Goal: Find specific page/section: Find specific page/section

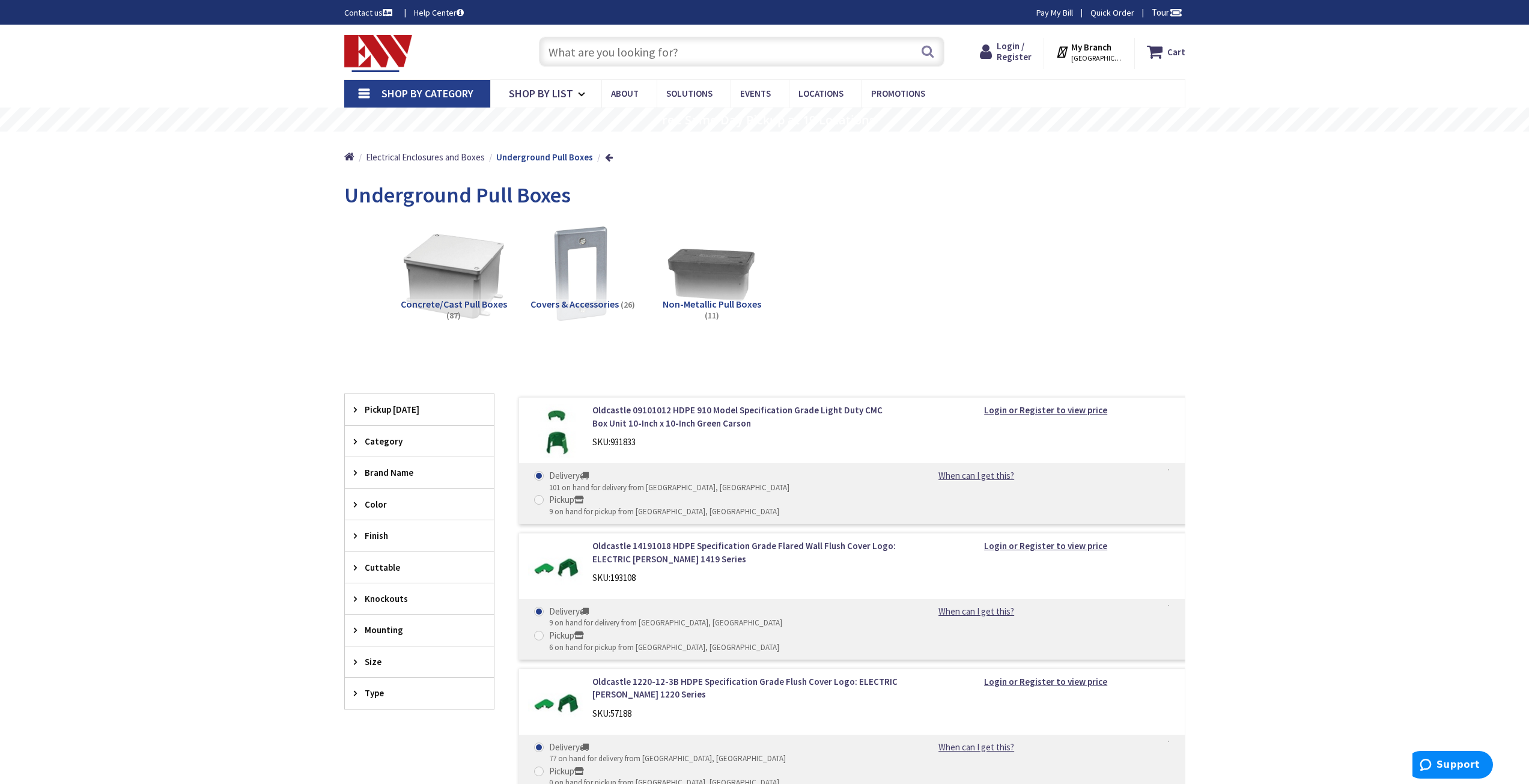
click at [459, 270] on img at bounding box center [453, 273] width 109 height 109
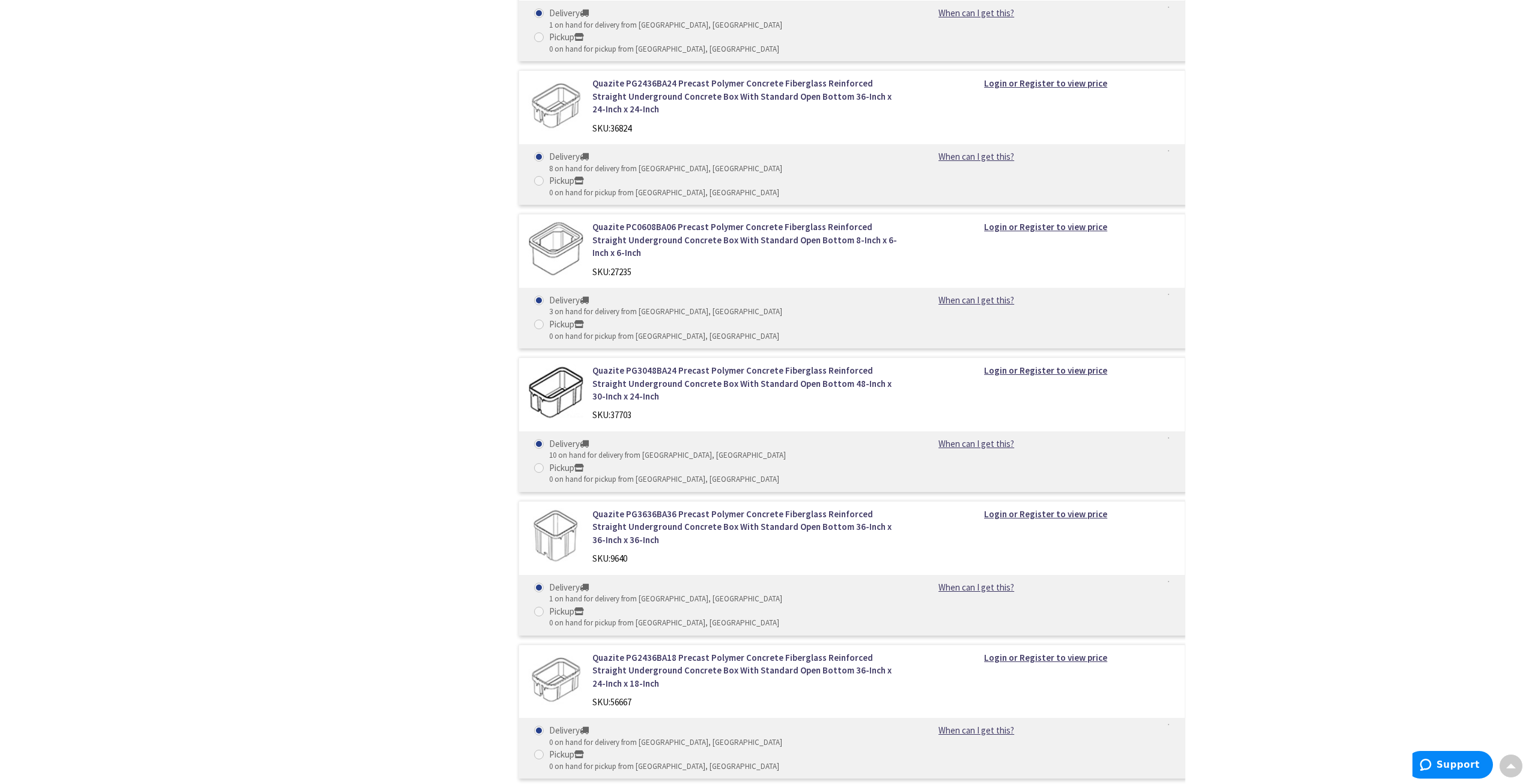
scroll to position [1994, 0]
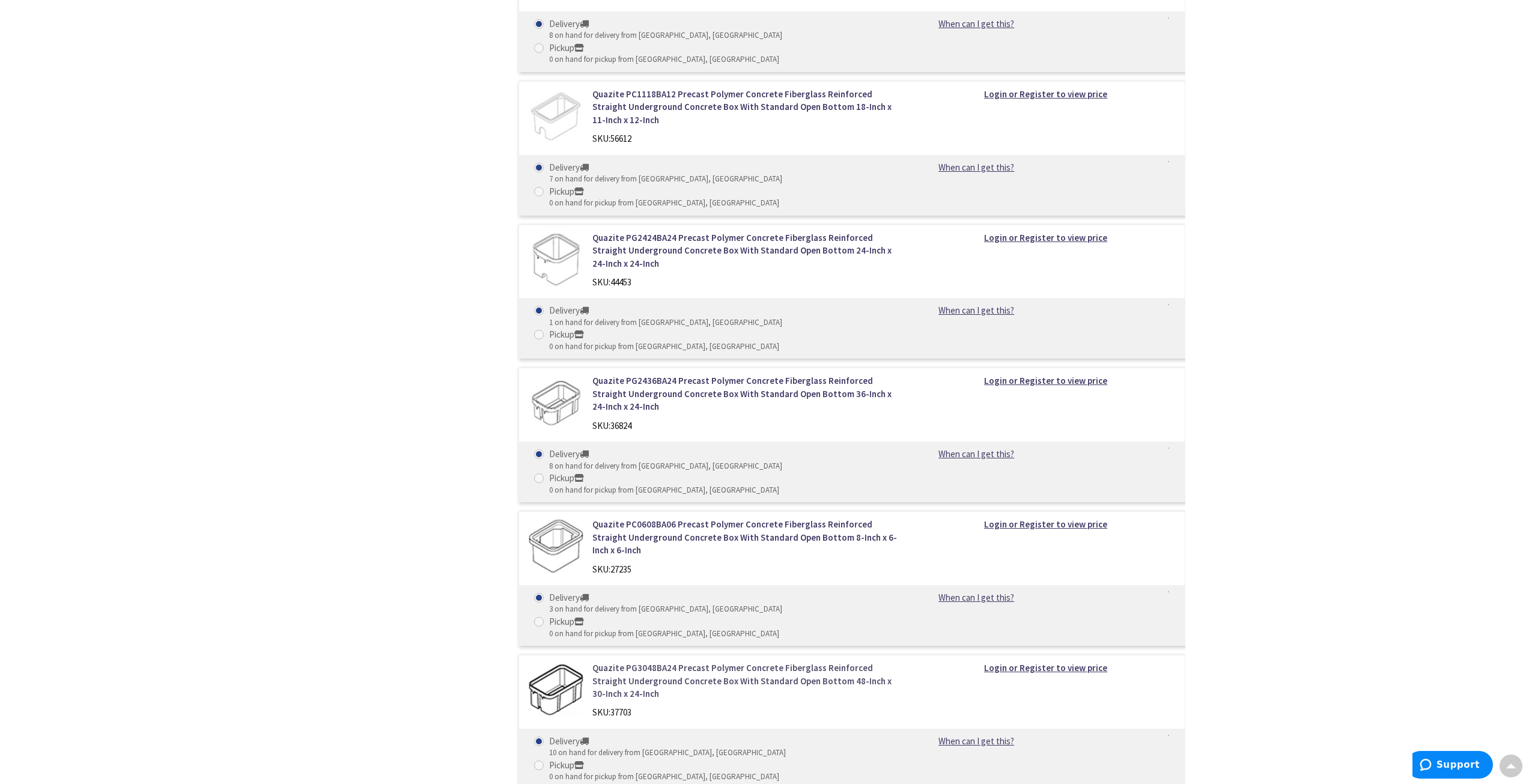
click at [786, 661] on link "Quazite PG3048BA24 Precast Polymer Concrete Fiberglass Reinforced Straight Unde…" at bounding box center [745, 680] width 305 height 38
